Goal: Transaction & Acquisition: Purchase product/service

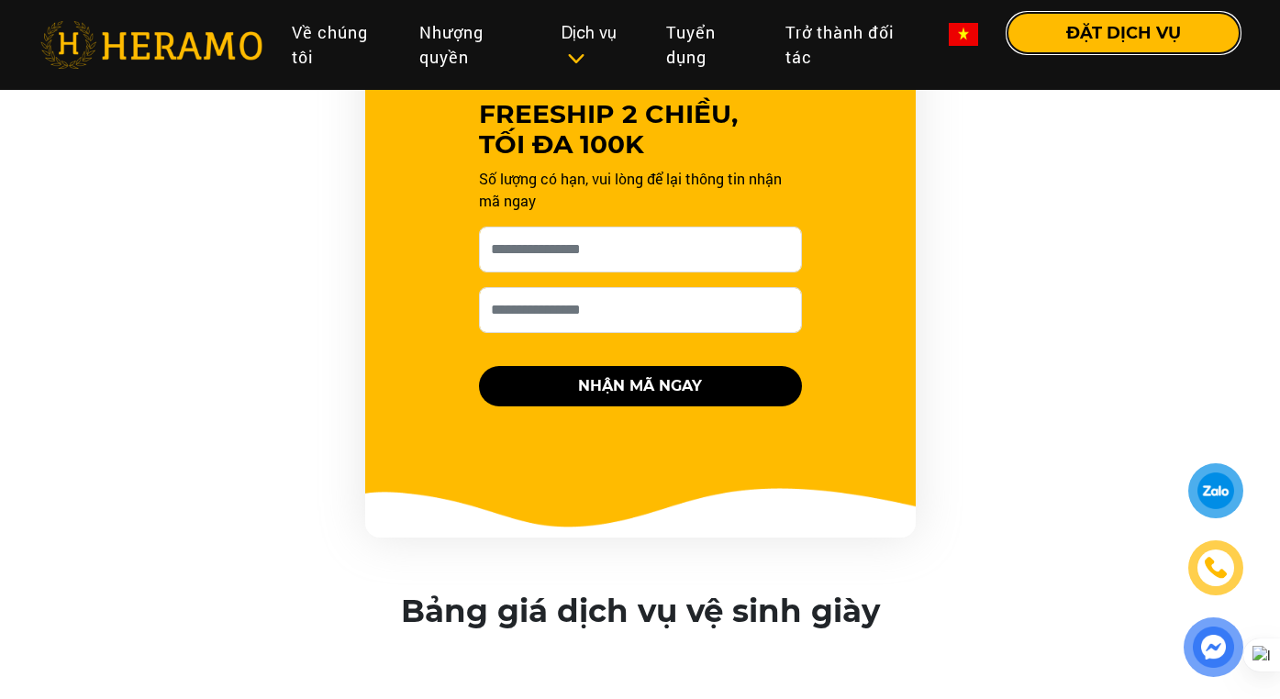
scroll to position [1974, 0]
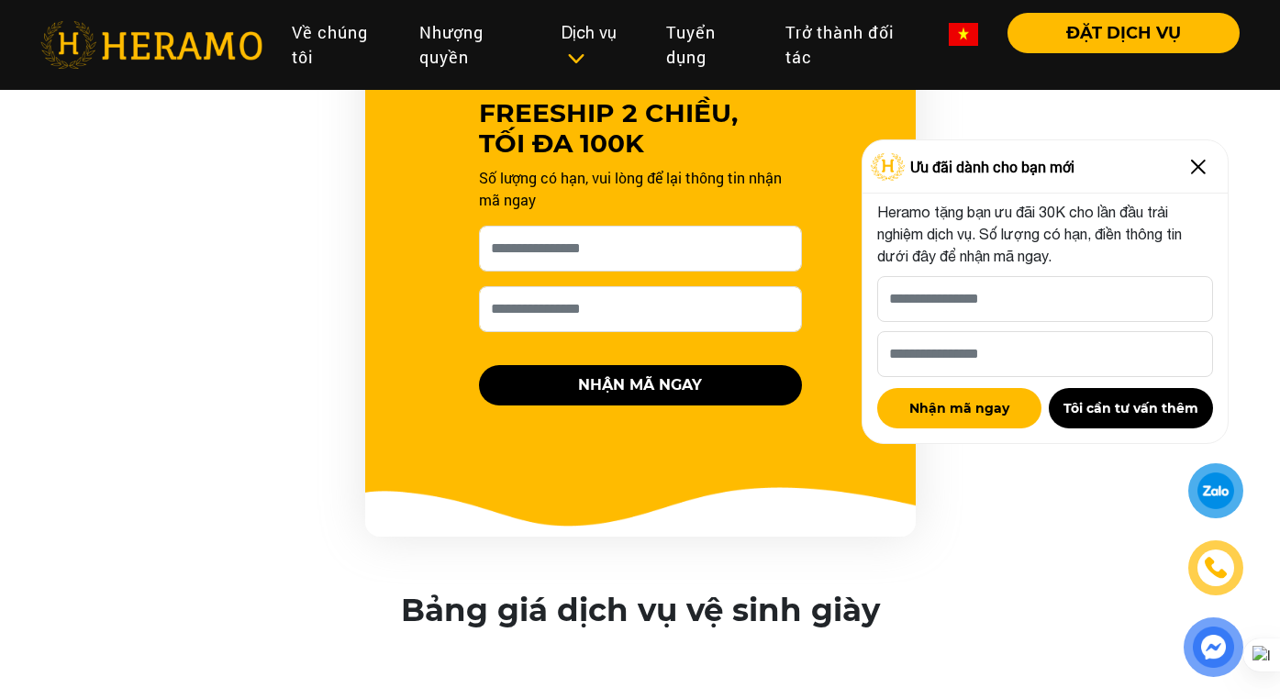
click at [1197, 167] on img at bounding box center [1198, 166] width 29 height 29
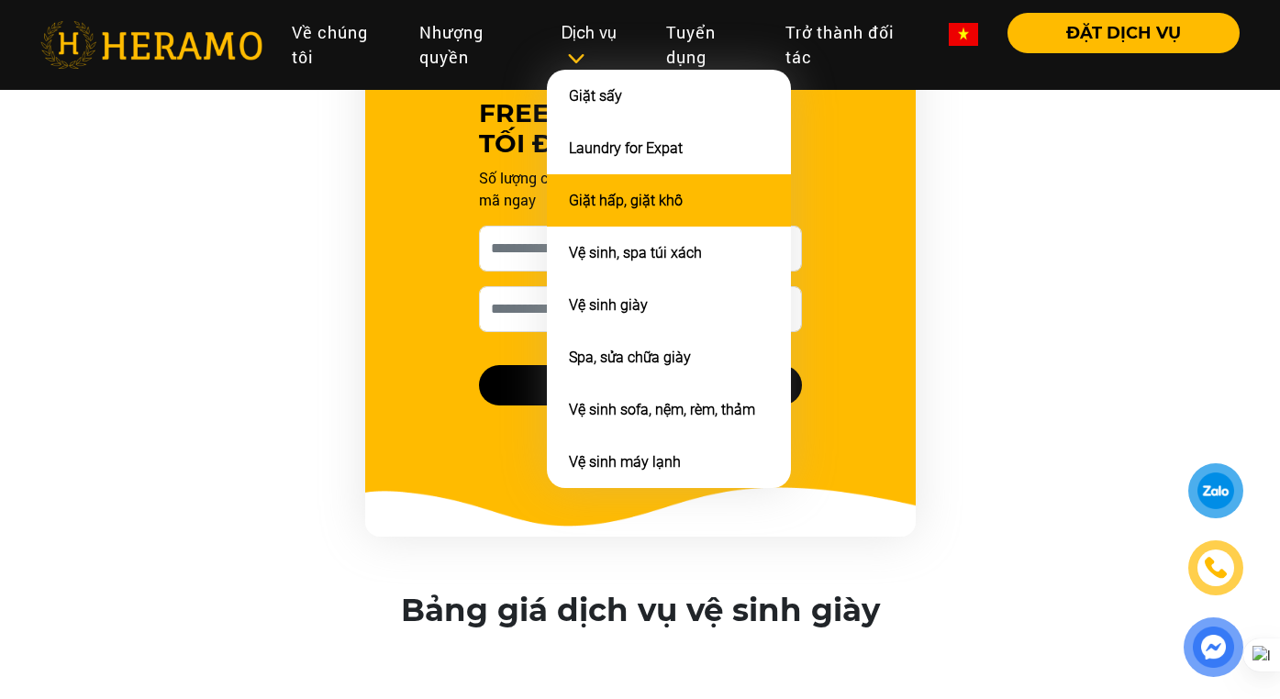
click at [619, 208] on li "Giặt hấp, giặt khô" at bounding box center [669, 200] width 244 height 52
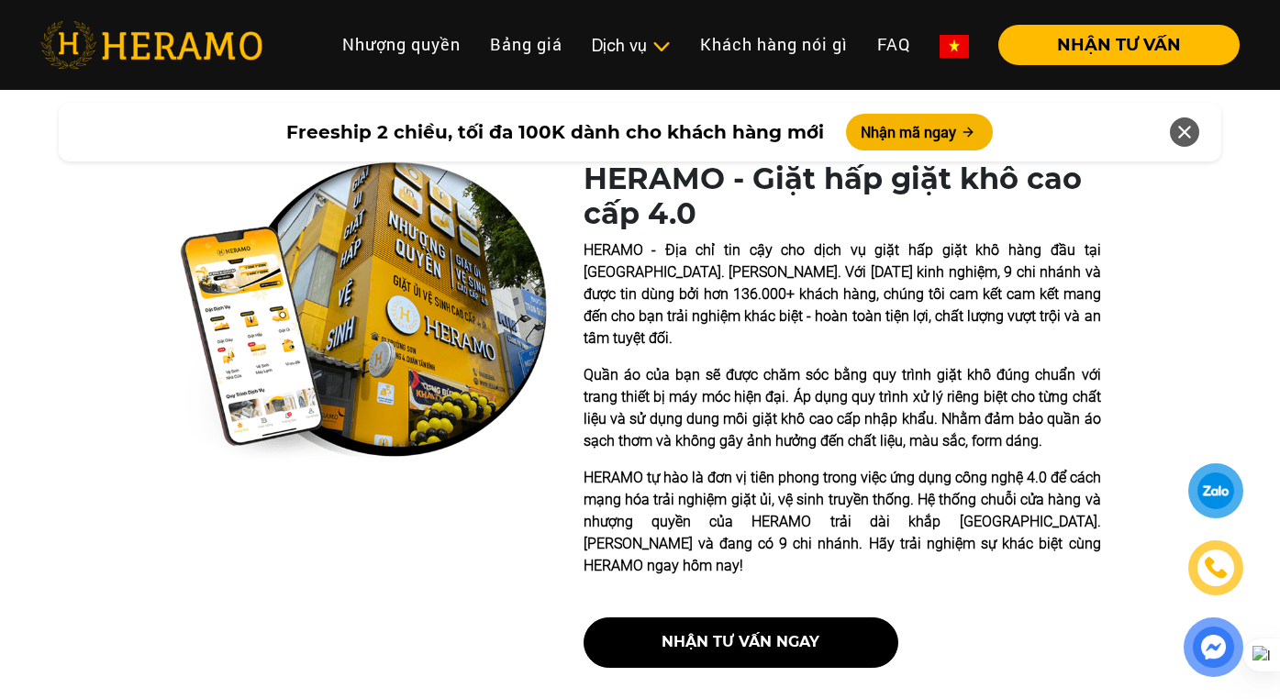
scroll to position [386, 0]
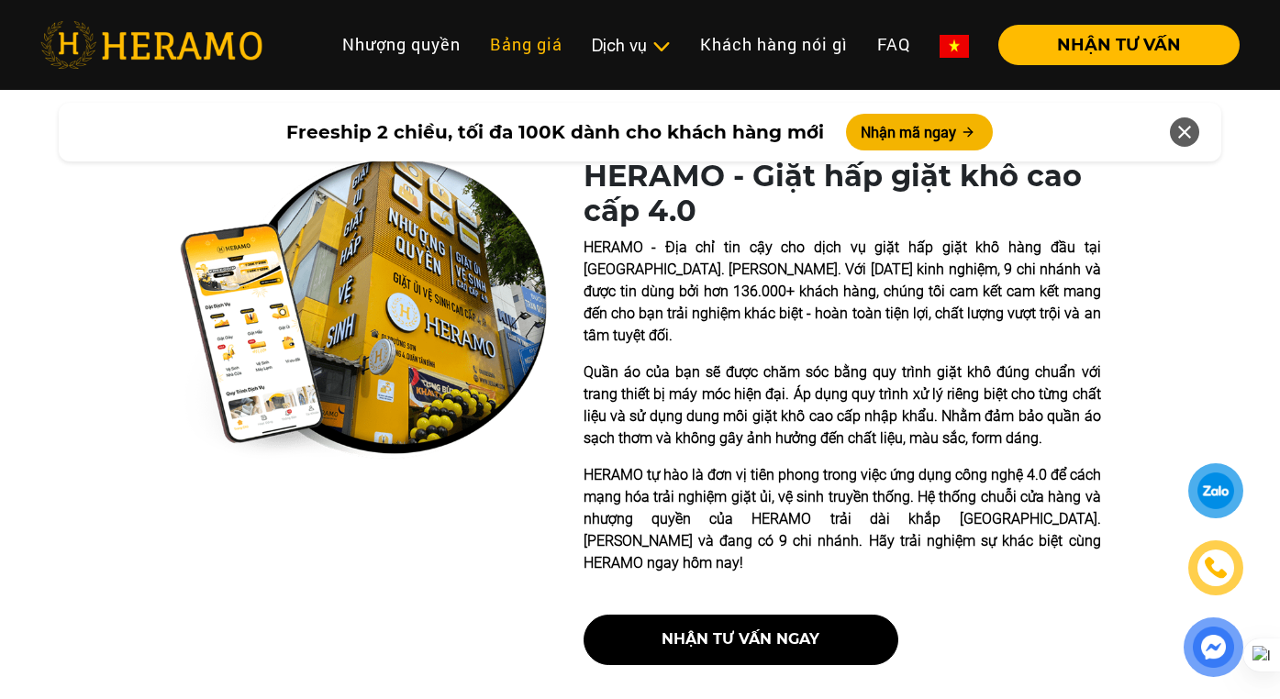
click at [528, 54] on link "Bảng giá" at bounding box center [526, 44] width 102 height 39
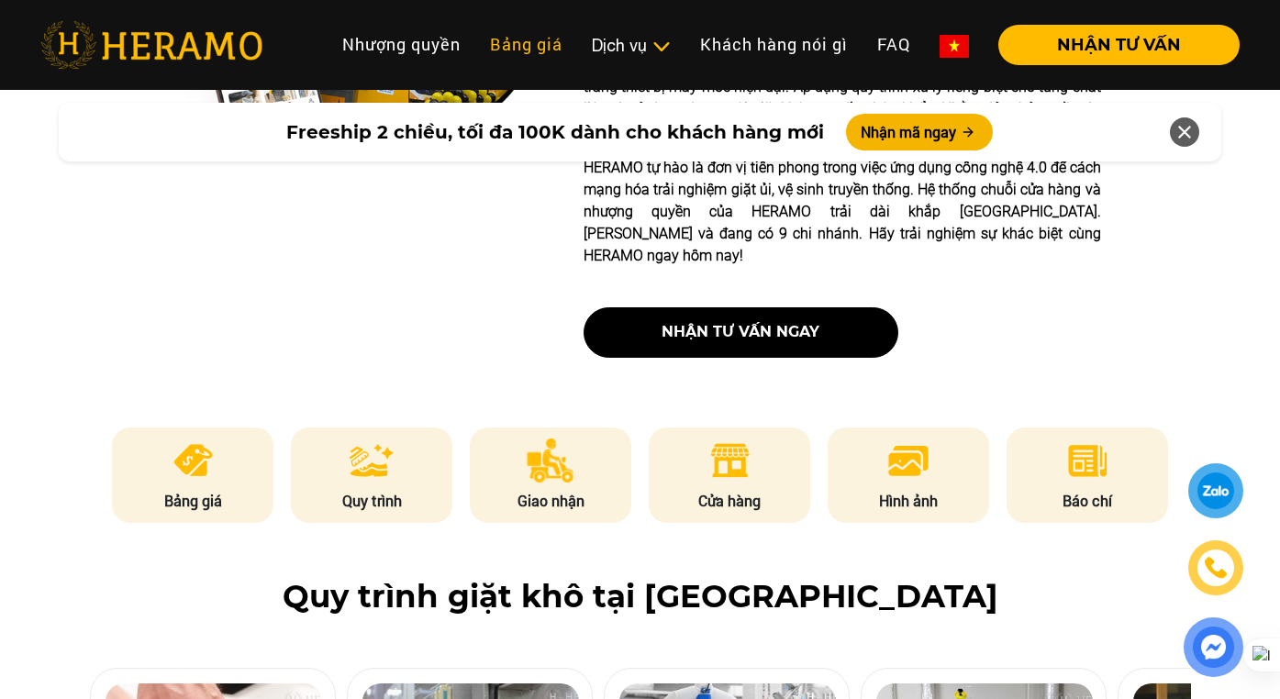
scroll to position [498, 0]
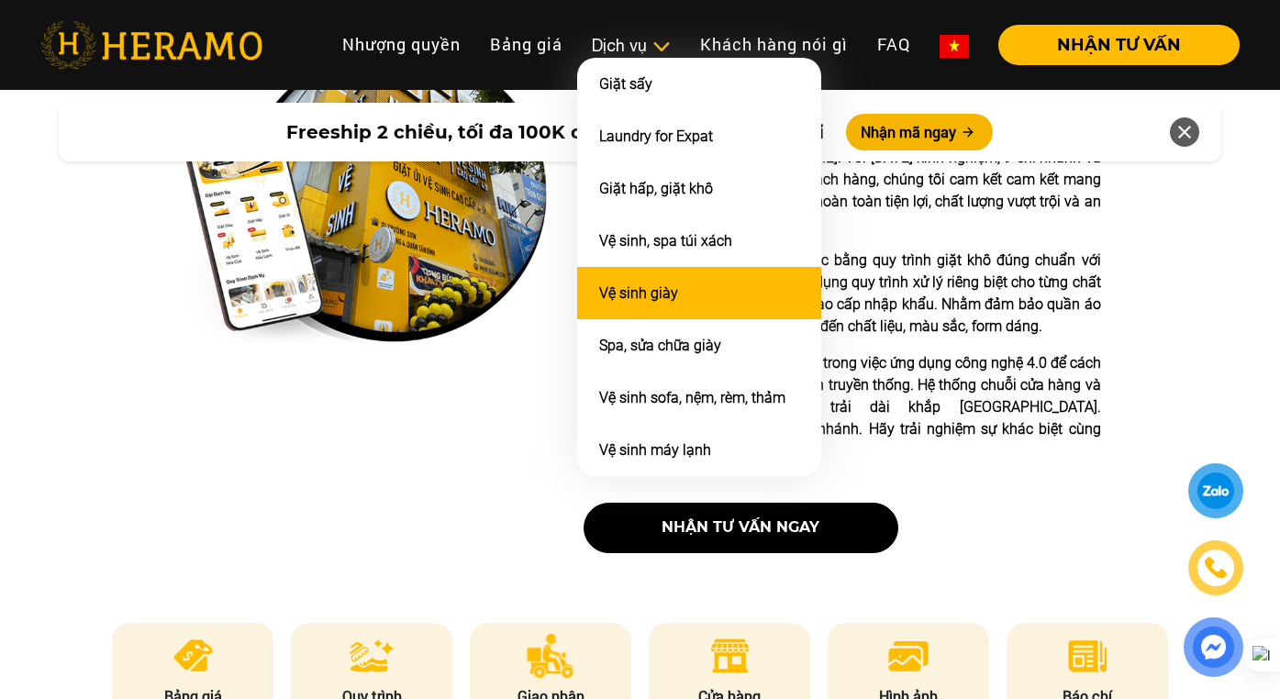
click at [665, 302] on li "Vệ sinh giày" at bounding box center [699, 293] width 244 height 52
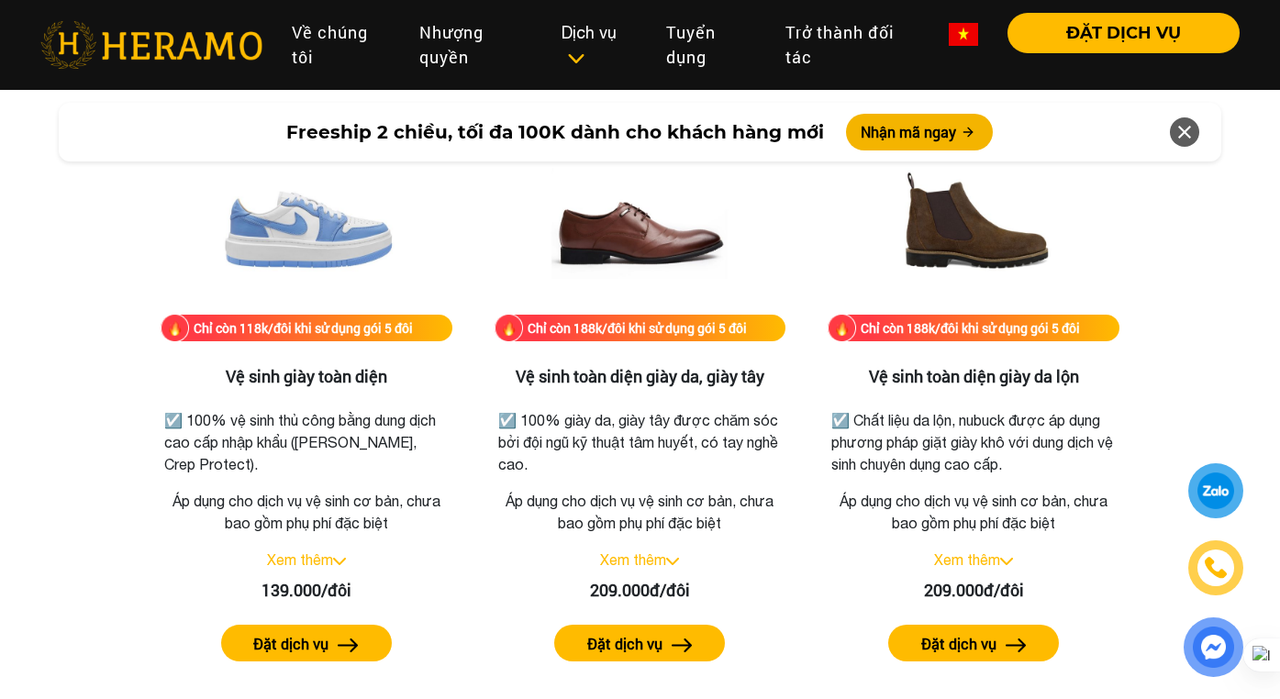
scroll to position [2558, 0]
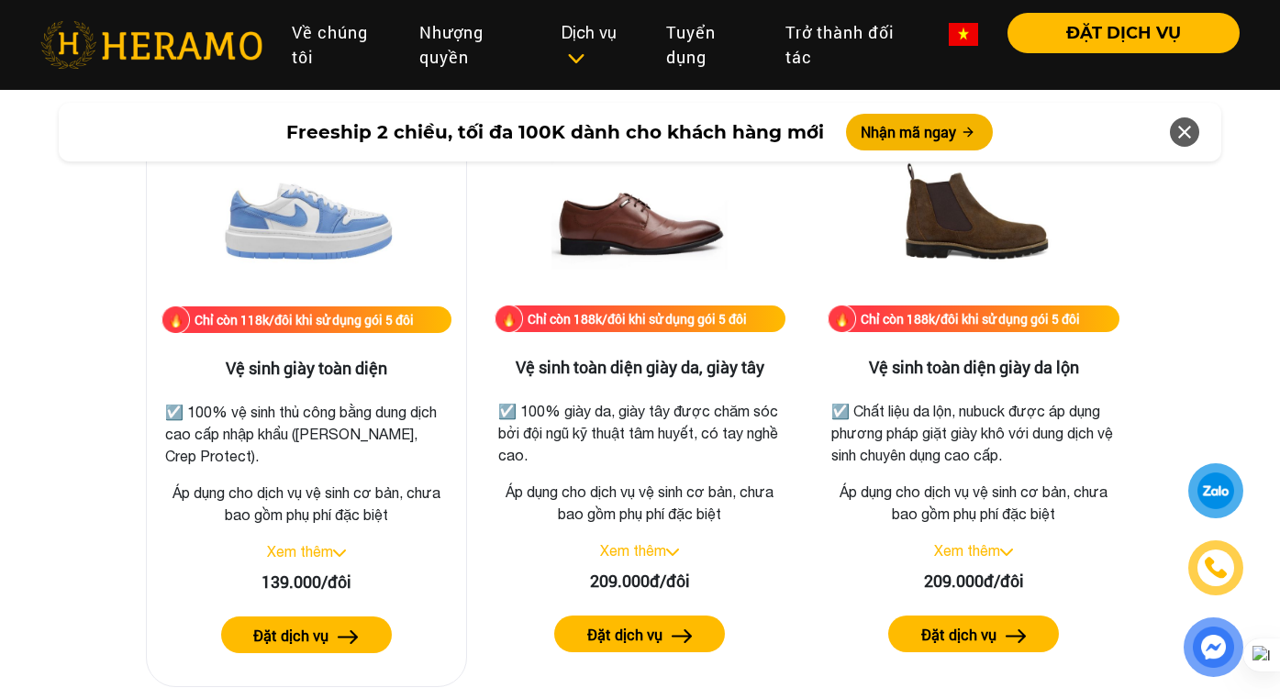
click at [317, 564] on div "Chỉ còn 118k/đôi khi sử dụng gói 5 đôi Vệ sinh giày toàn diện ☑️ 100% vệ sinh t…" at bounding box center [306, 397] width 321 height 580
click at [337, 558] on div "Xem thêm" at bounding box center [307, 552] width 290 height 22
drag, startPoint x: 337, startPoint y: 558, endPoint x: 404, endPoint y: 495, distance: 92.2
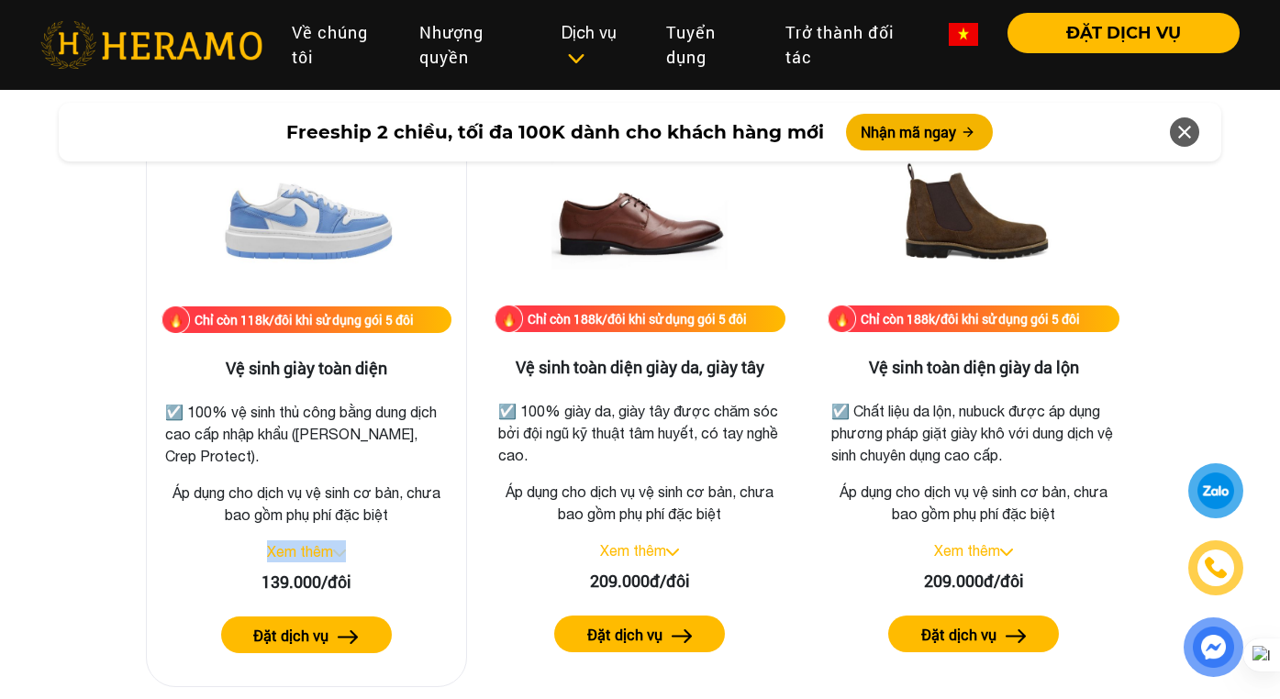
click at [340, 554] on div "Xem thêm" at bounding box center [307, 552] width 290 height 22
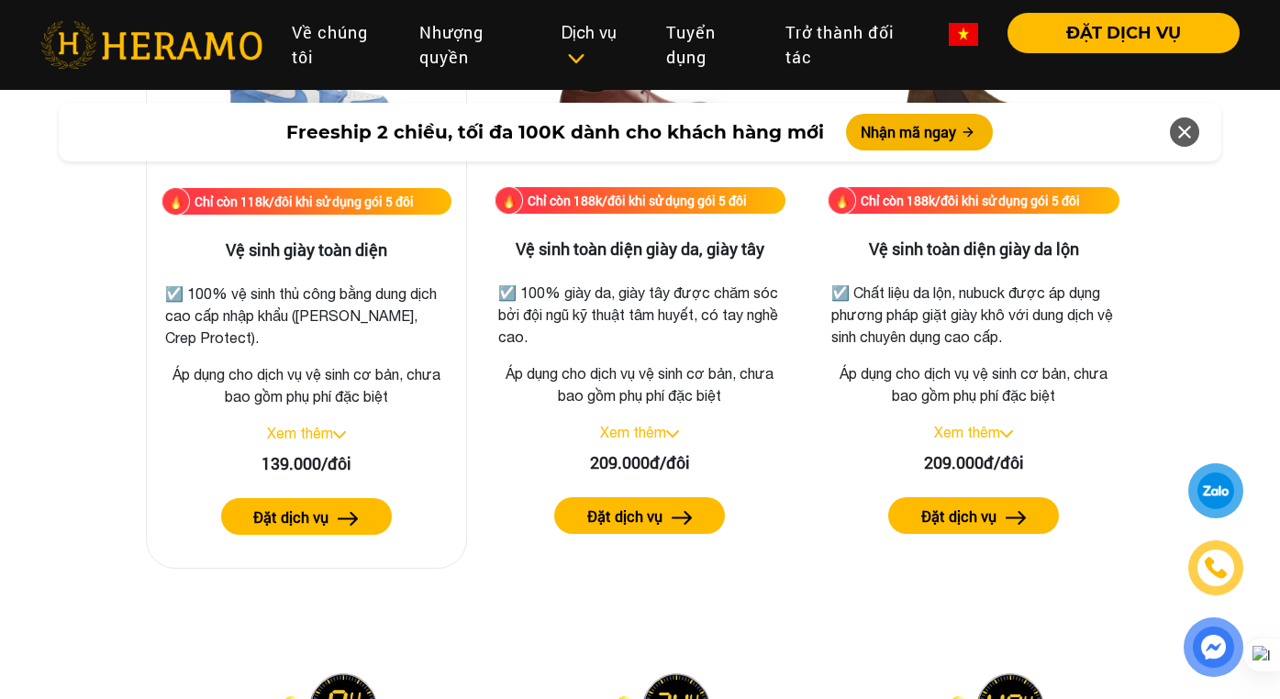
scroll to position [2677, 0]
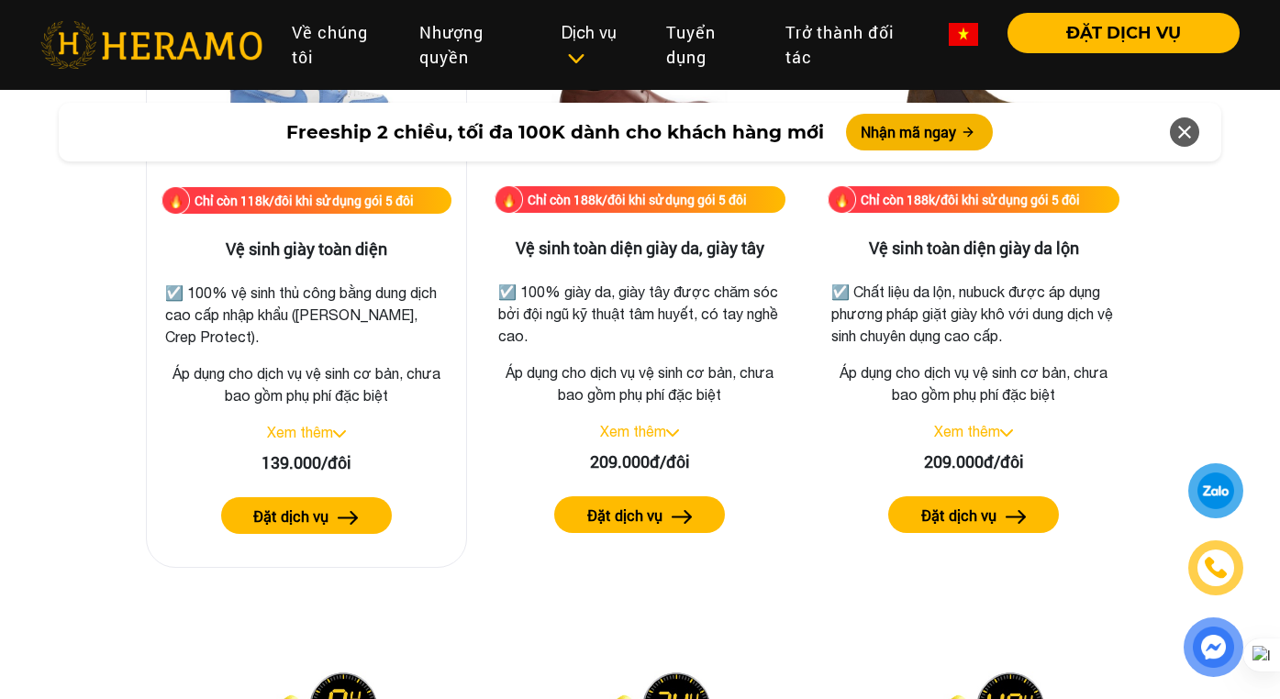
click at [366, 520] on button "Đặt dịch vụ" at bounding box center [306, 515] width 171 height 37
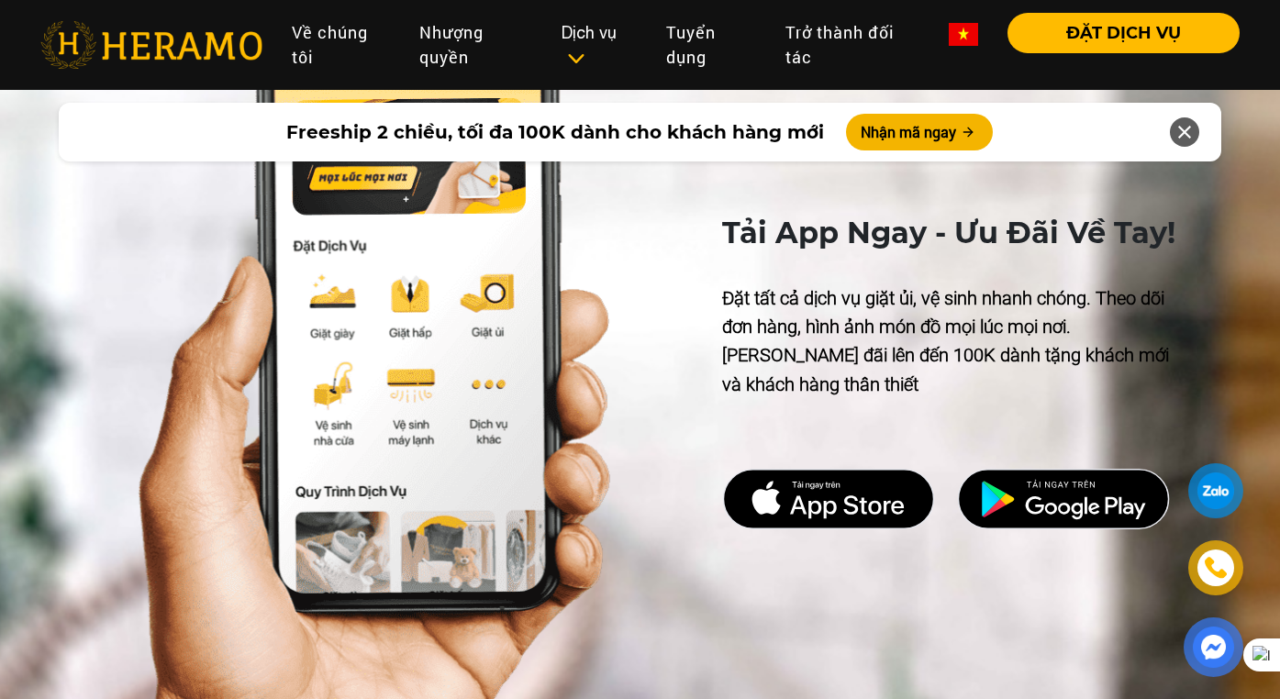
scroll to position [8509, 0]
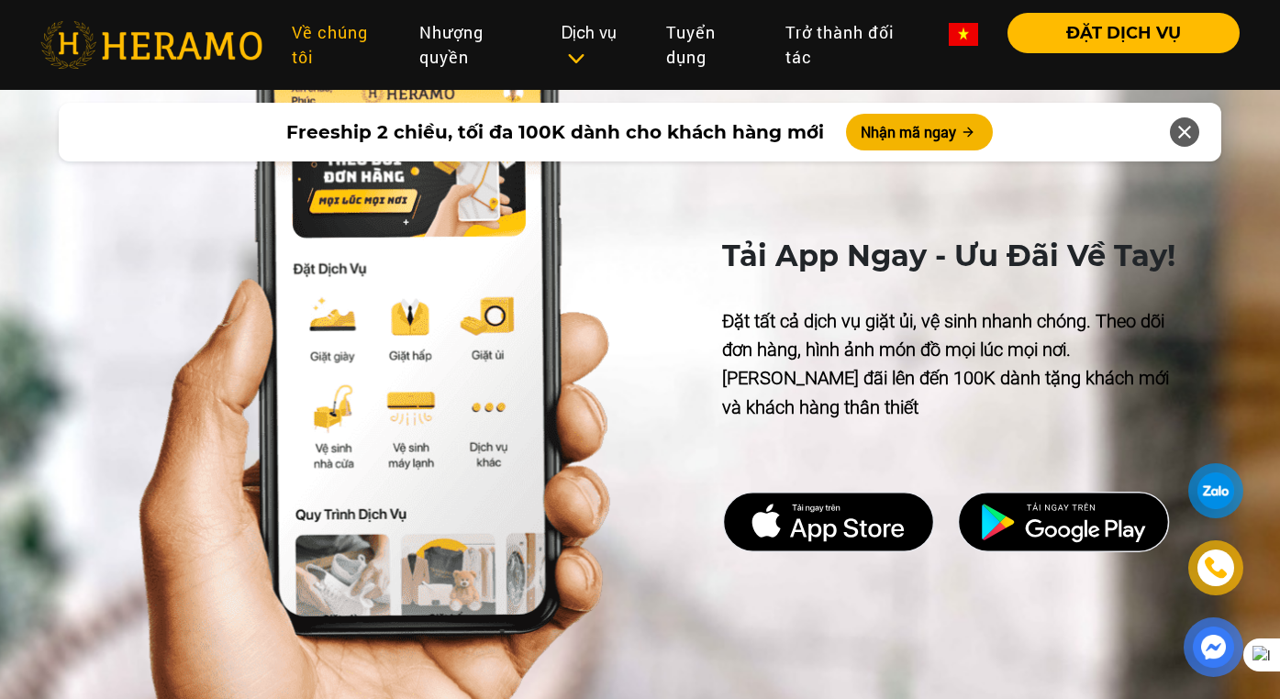
click at [345, 38] on link "Về chúng tôi" at bounding box center [341, 45] width 128 height 64
